Goal: Task Accomplishment & Management: Manage account settings

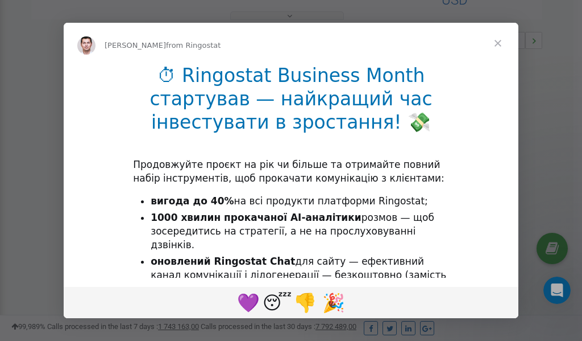
click at [499, 43] on span "Close" at bounding box center [498, 43] width 41 height 41
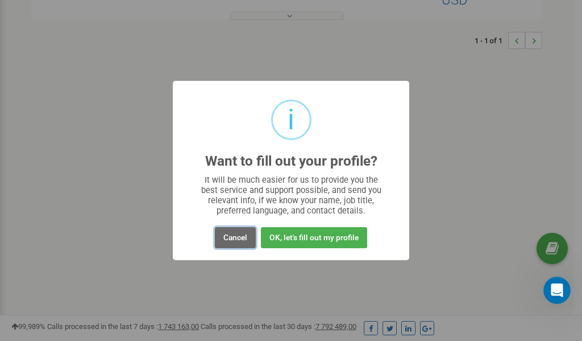
click at [234, 242] on button "Cancel" at bounding box center [235, 237] width 41 height 21
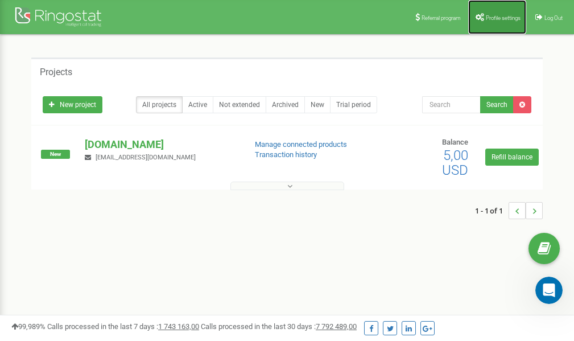
click at [487, 15] on span "Profile settings" at bounding box center [503, 18] width 35 height 6
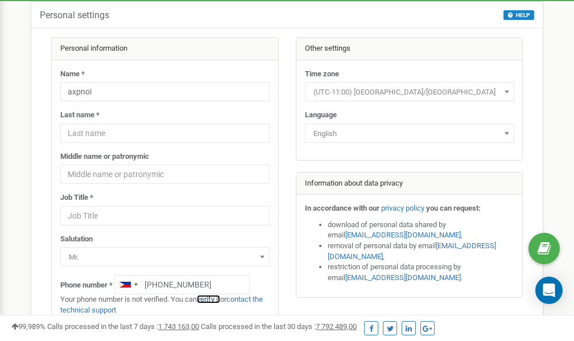
click at [216, 299] on link "verify it" at bounding box center [208, 299] width 23 height 9
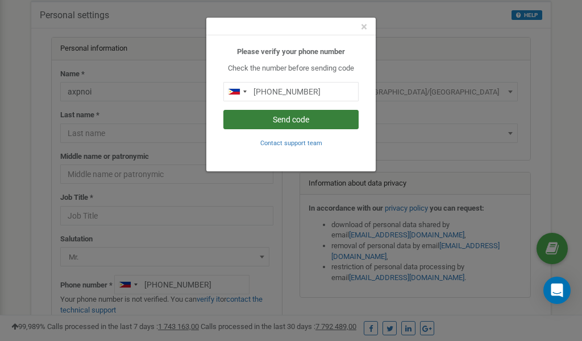
click at [325, 116] on button "Send code" at bounding box center [291, 119] width 135 height 19
